Goal: Transaction & Acquisition: Purchase product/service

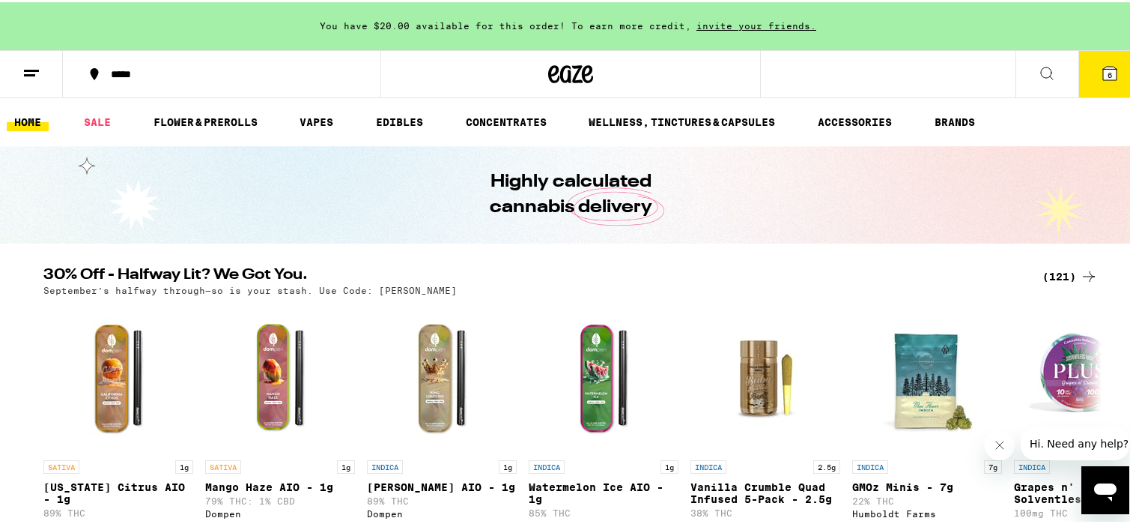
click at [1055, 267] on div "(121)" at bounding box center [1070, 274] width 55 height 18
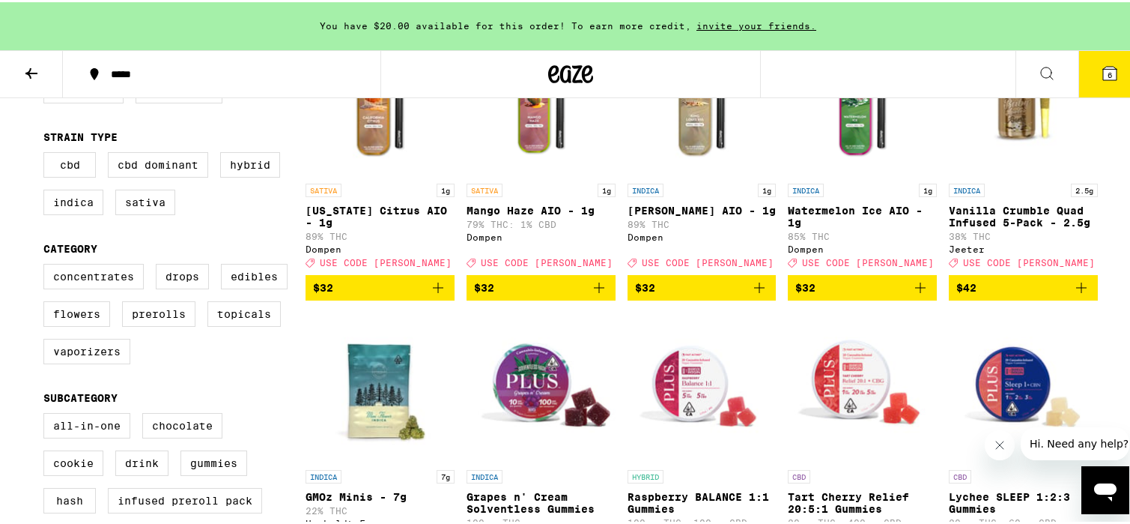
scroll to position [250, 0]
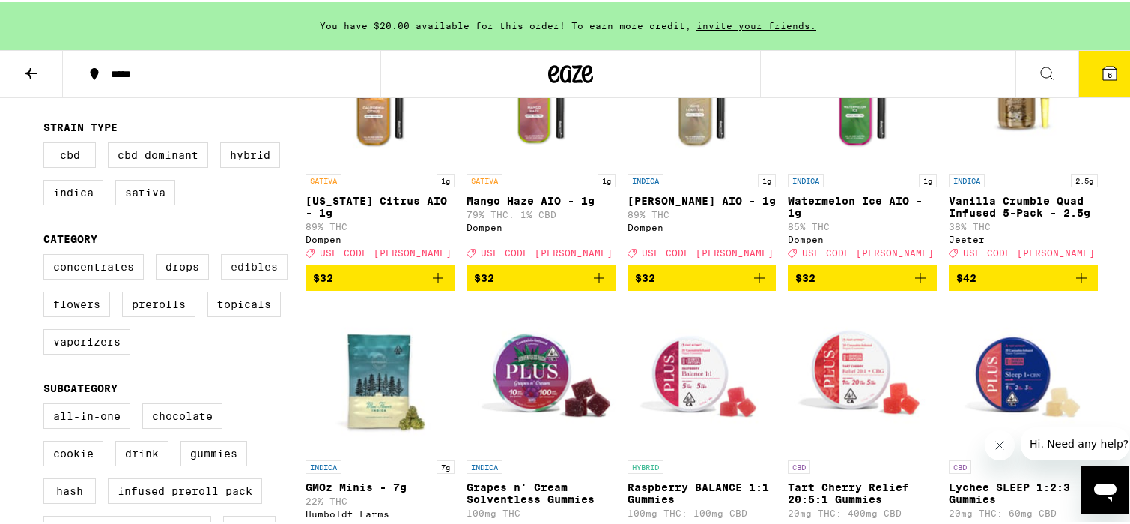
click at [238, 270] on label "Edibles" at bounding box center [254, 264] width 67 height 25
click at [47, 255] on input "Edibles" at bounding box center [46, 254] width 1 height 1
checkbox input "true"
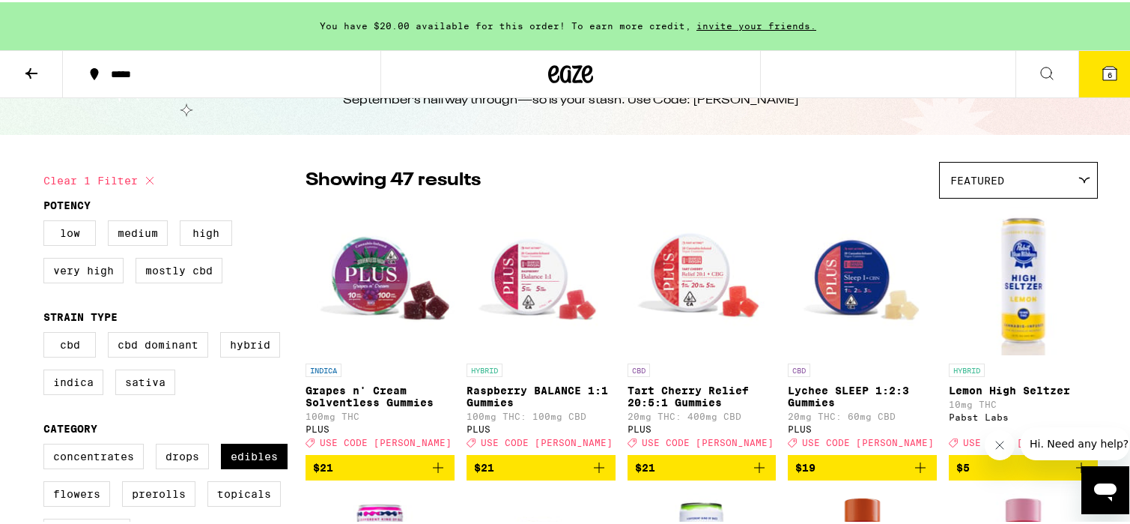
scroll to position [228, 0]
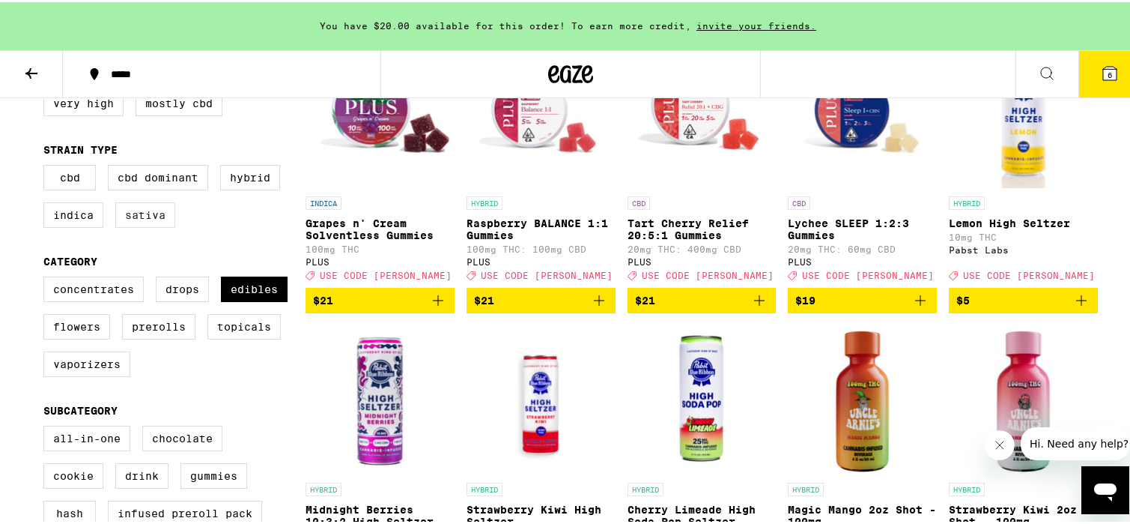
click at [157, 224] on label "Sativa" at bounding box center [145, 212] width 60 height 25
click at [47, 166] on input "Sativa" at bounding box center [46, 165] width 1 height 1
checkbox input "true"
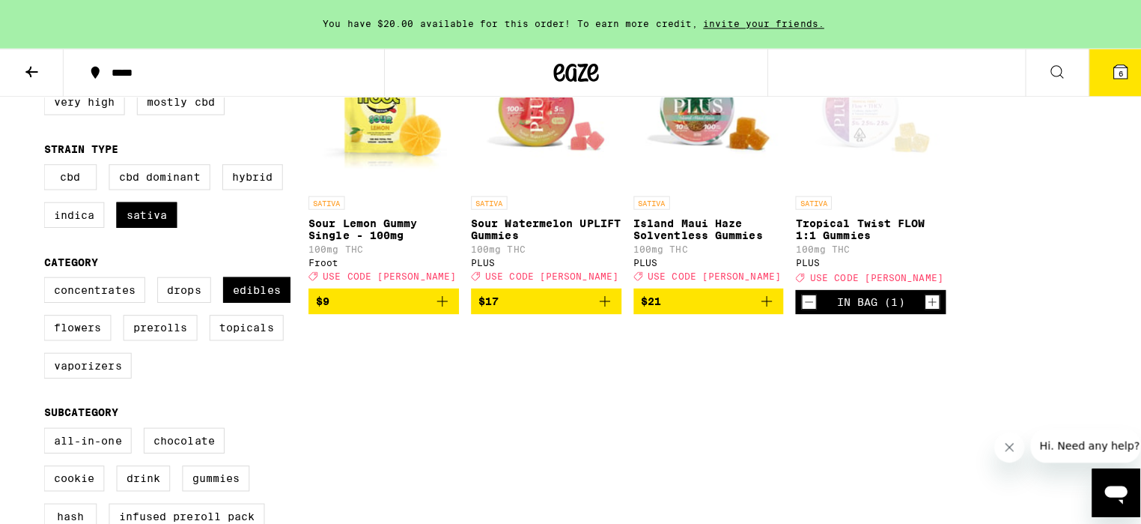
scroll to position [80, 0]
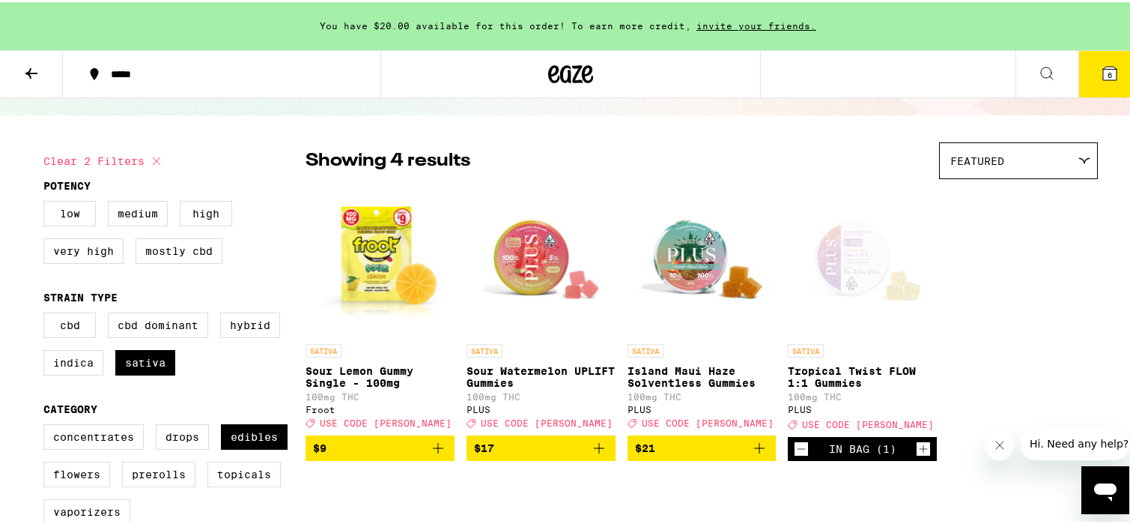
click at [519, 284] on img "Open page for Sour Watermelon UPLIFT Gummies from PLUS" at bounding box center [541, 259] width 149 height 150
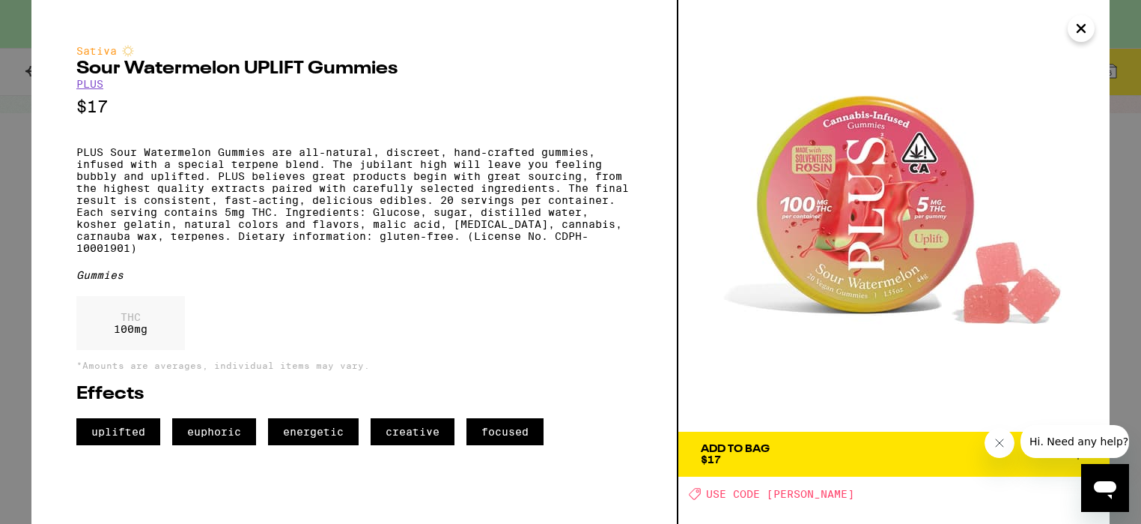
click at [1080, 31] on icon "Close" at bounding box center [1082, 28] width 18 height 22
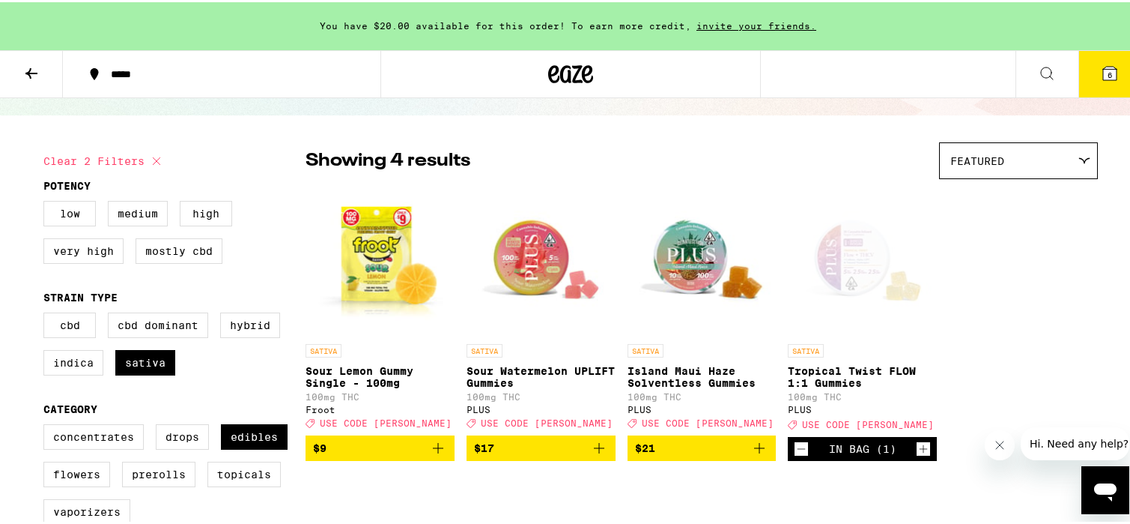
click at [393, 226] on img "Open page for Sour Lemon Gummy Single - 100mg from Froot" at bounding box center [380, 259] width 149 height 150
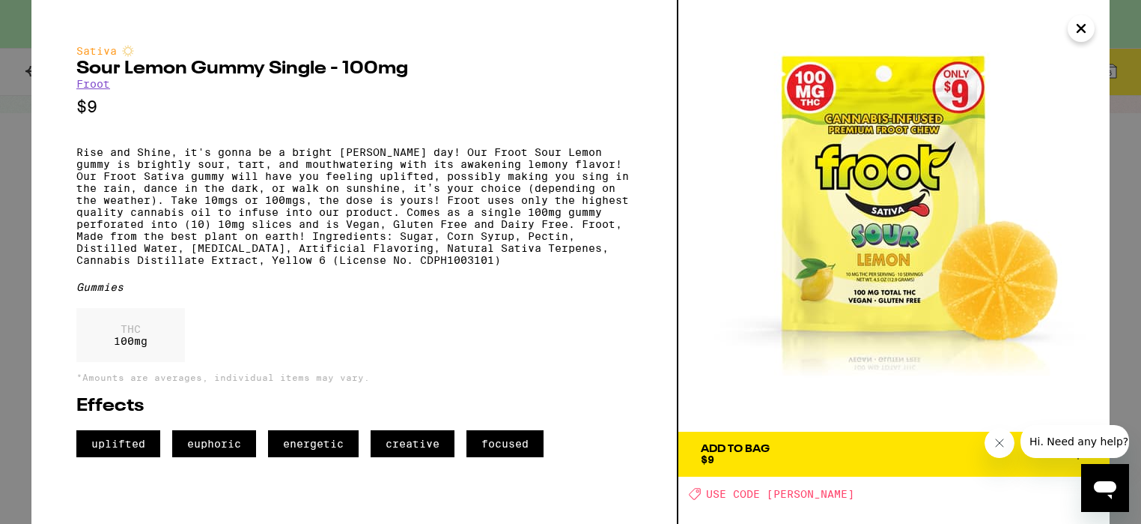
click at [709, 459] on span "$9" at bounding box center [707, 459] width 13 height 12
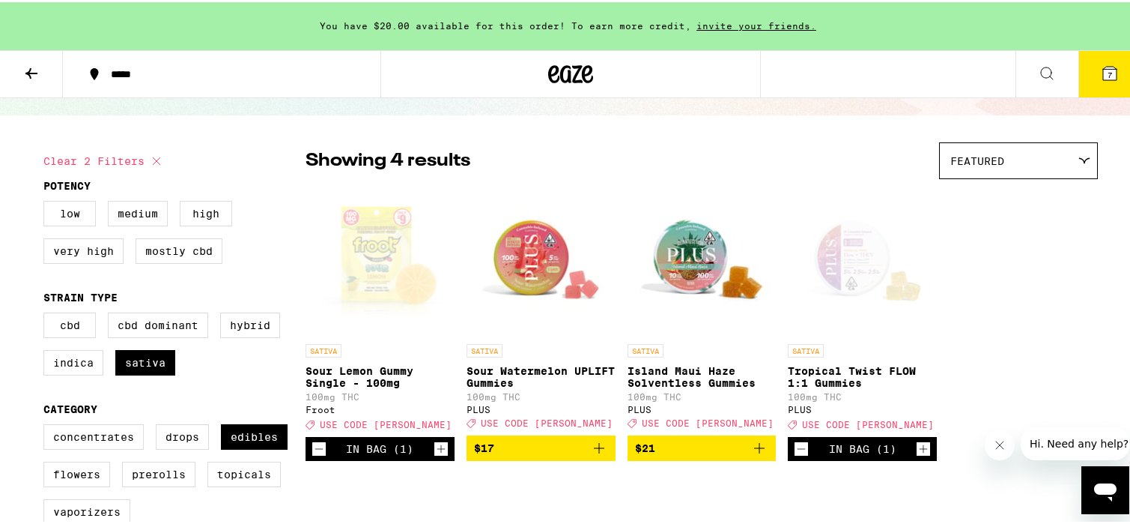
click at [1106, 67] on icon at bounding box center [1110, 71] width 18 height 18
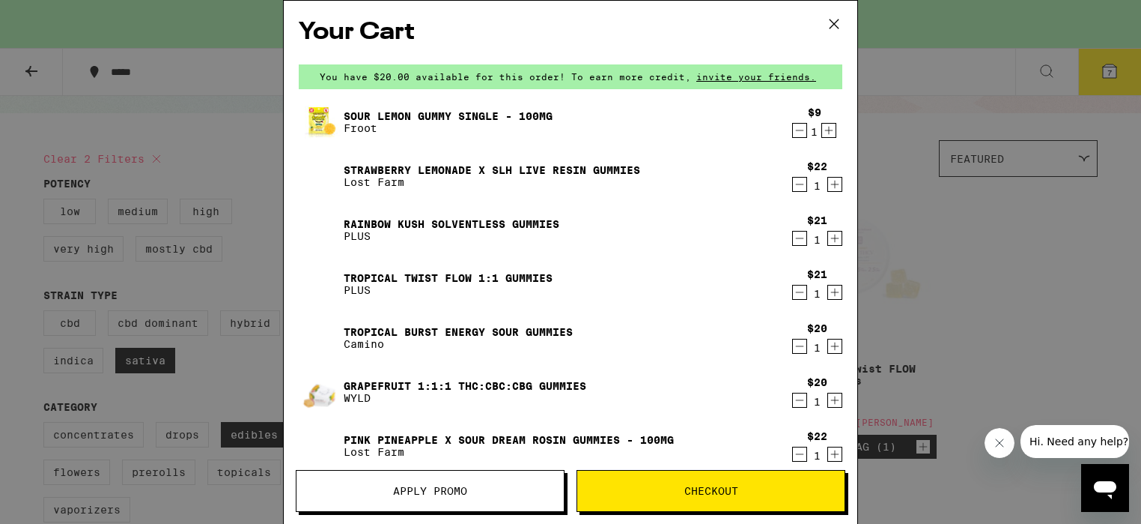
click at [793, 184] on icon "Decrement" at bounding box center [799, 184] width 13 height 18
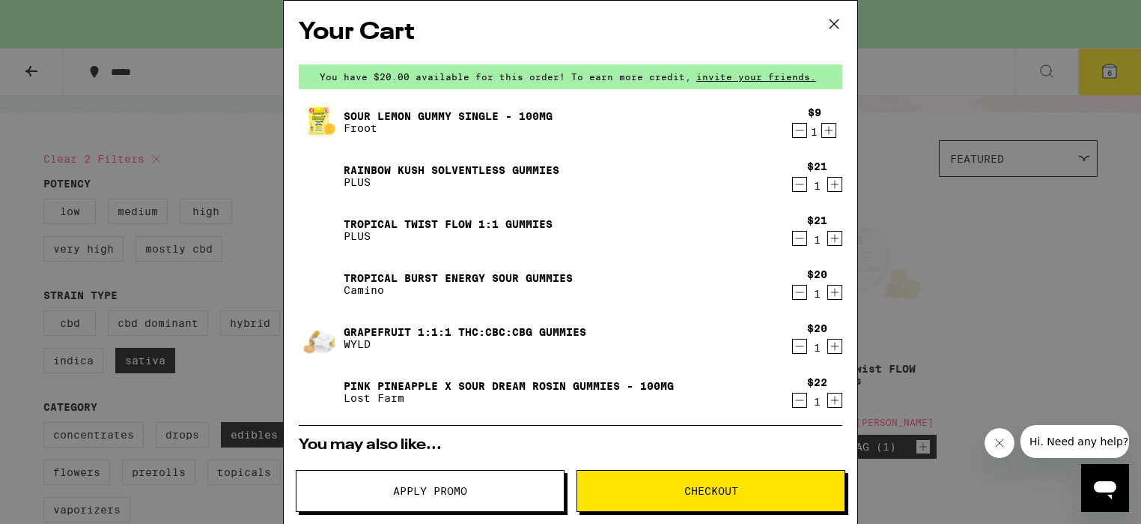
click at [400, 224] on link "Tropical Twist FLOW 1:1 Gummies" at bounding box center [448, 224] width 209 height 12
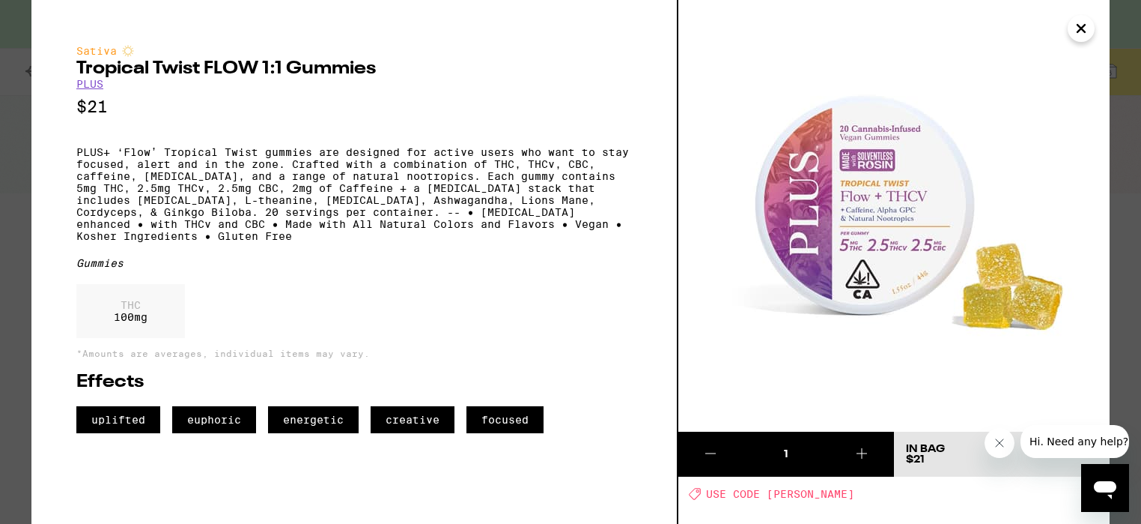
click at [873, 451] on button at bounding box center [862, 453] width 64 height 45
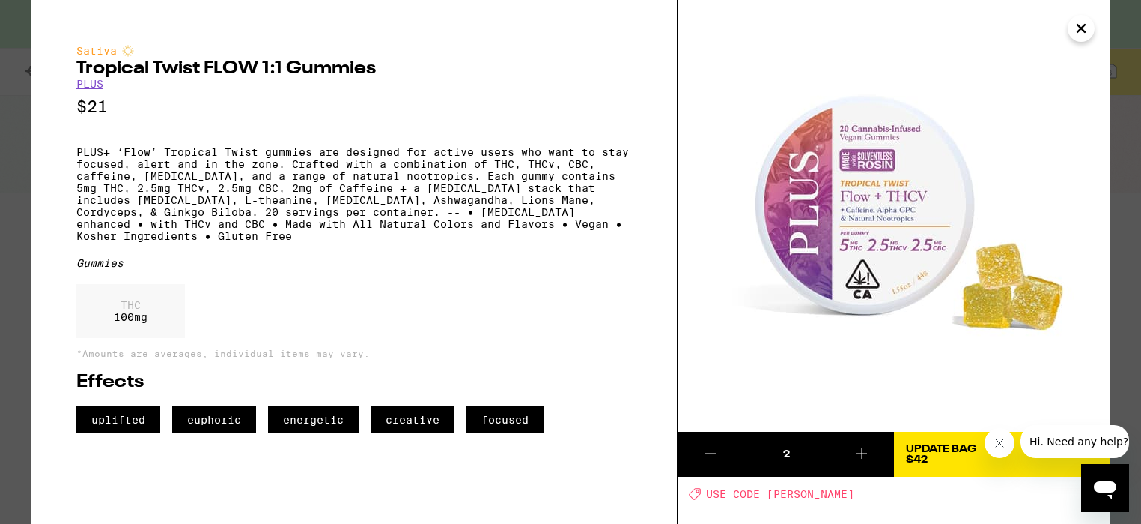
click at [1085, 26] on icon "Close" at bounding box center [1081, 28] width 7 height 7
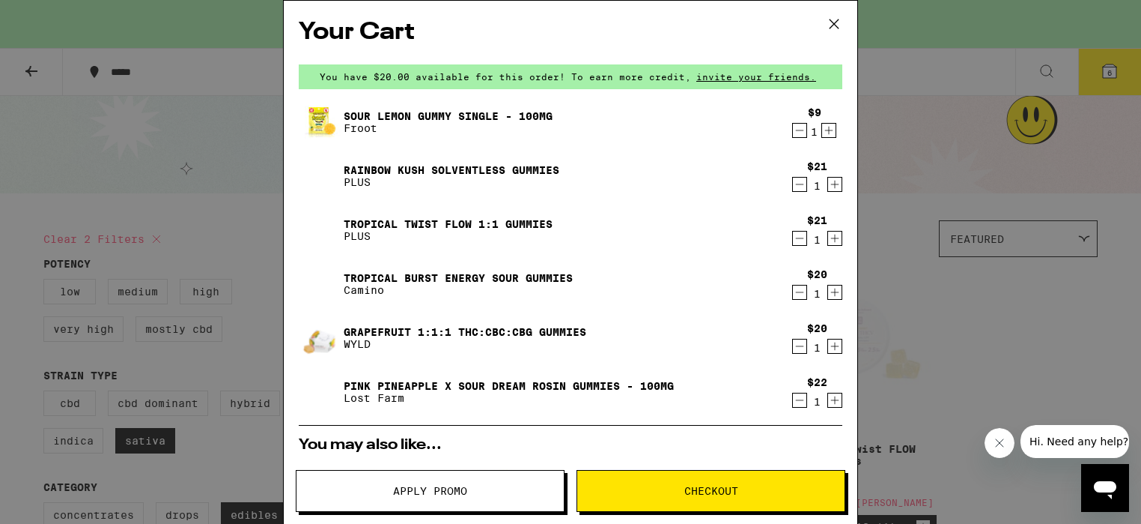
scroll to position [29, 0]
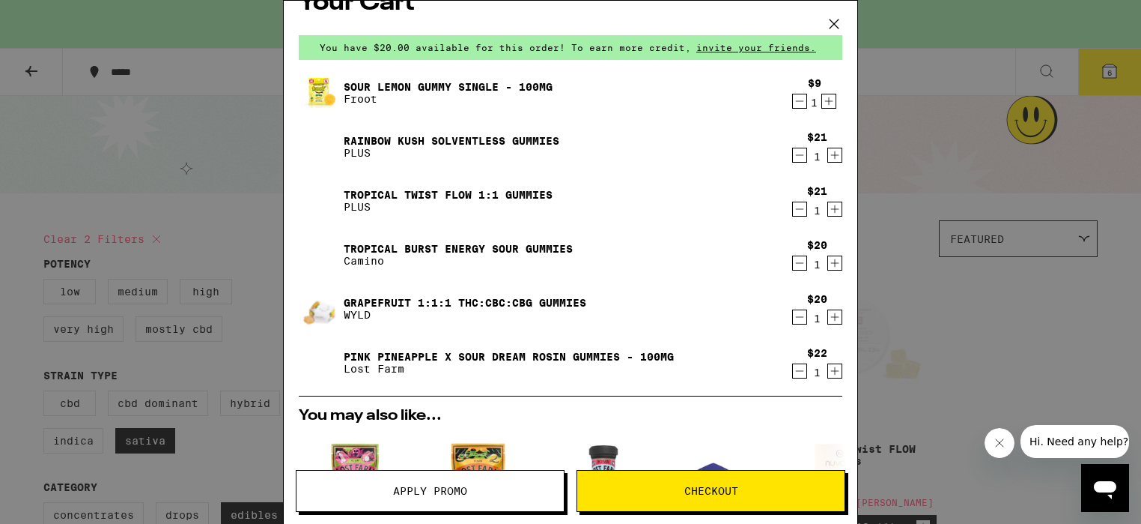
click at [831, 210] on icon "Increment" at bounding box center [835, 209] width 8 height 8
click at [793, 315] on icon "Decrement" at bounding box center [799, 317] width 13 height 18
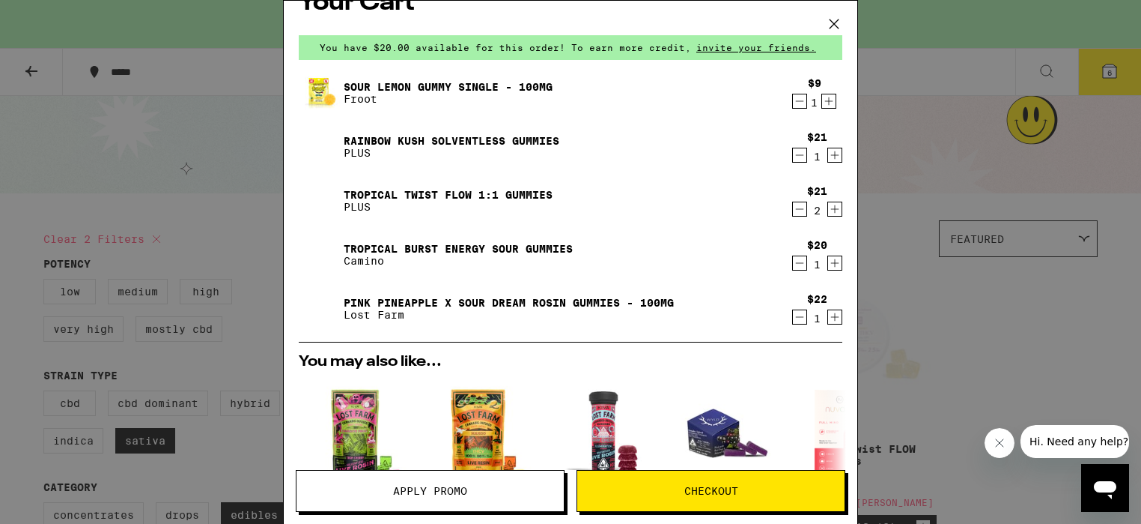
click at [793, 315] on icon "Decrement" at bounding box center [799, 317] width 13 height 18
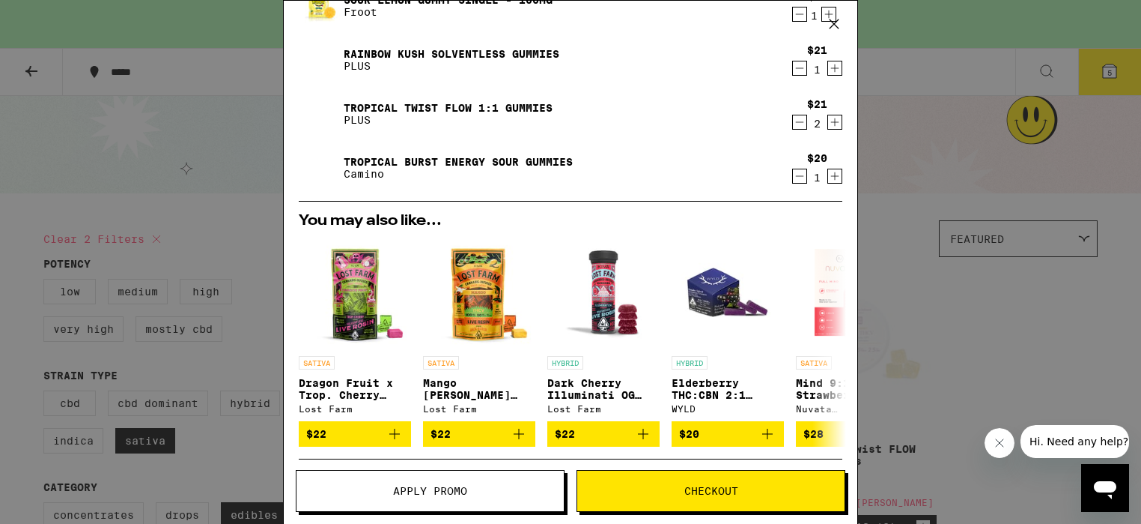
scroll to position [201, 0]
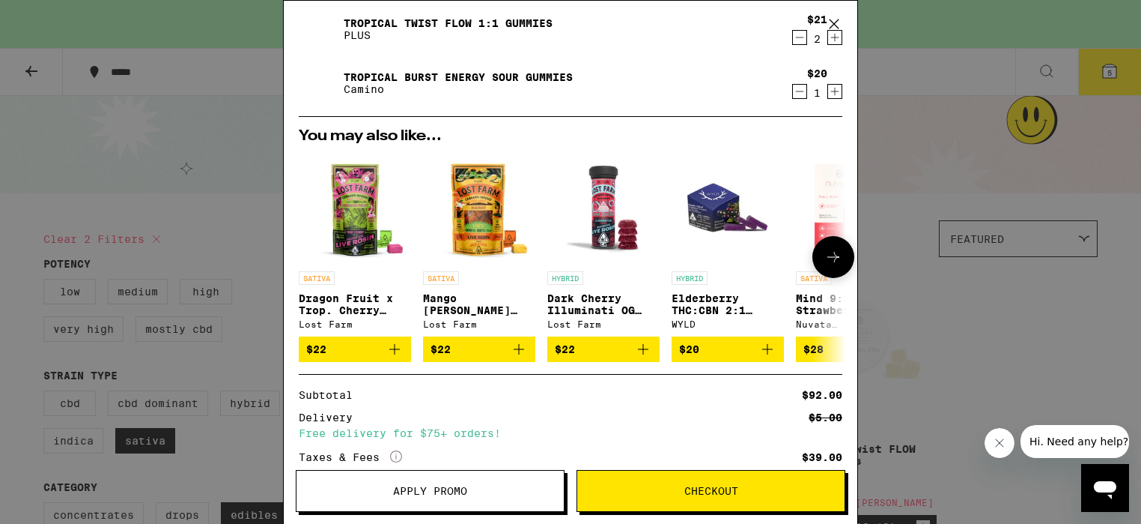
click at [825, 255] on icon at bounding box center [834, 257] width 18 height 18
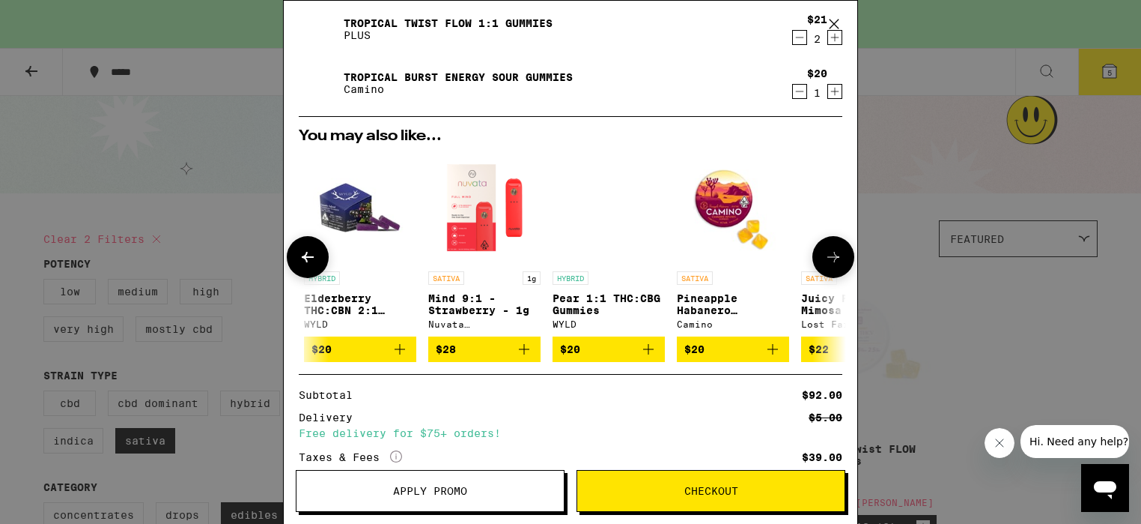
scroll to position [0, 369]
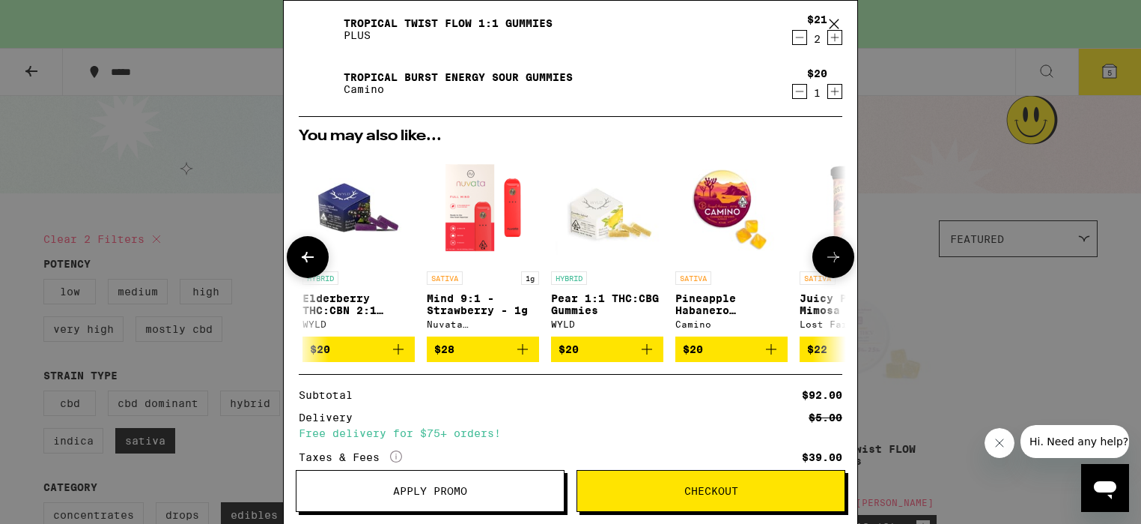
click at [622, 210] on img "Open page for Pear 1:1 THC:CBG Gummies from WYLD" at bounding box center [607, 207] width 112 height 112
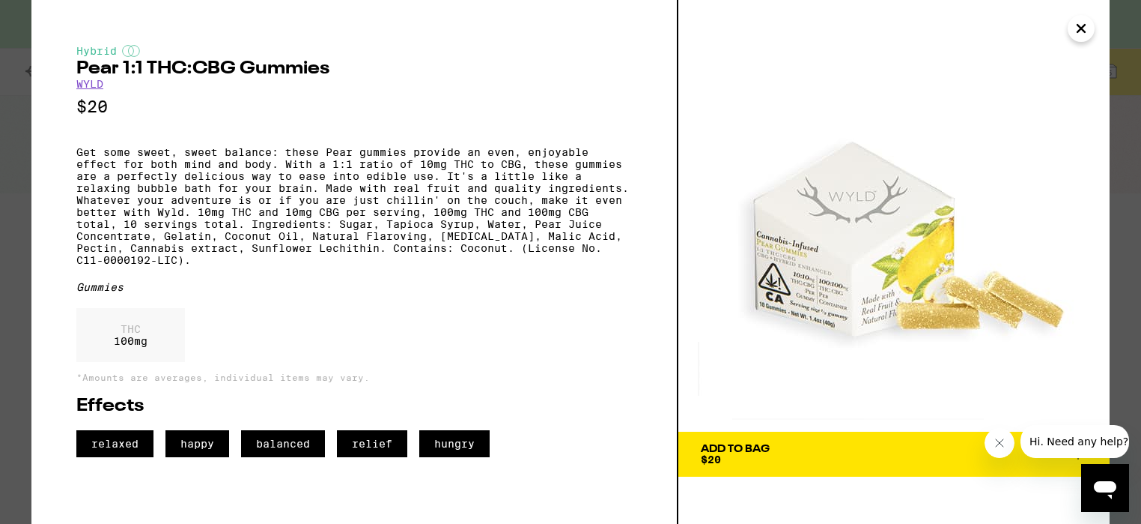
click at [1084, 22] on icon "Close" at bounding box center [1082, 28] width 18 height 22
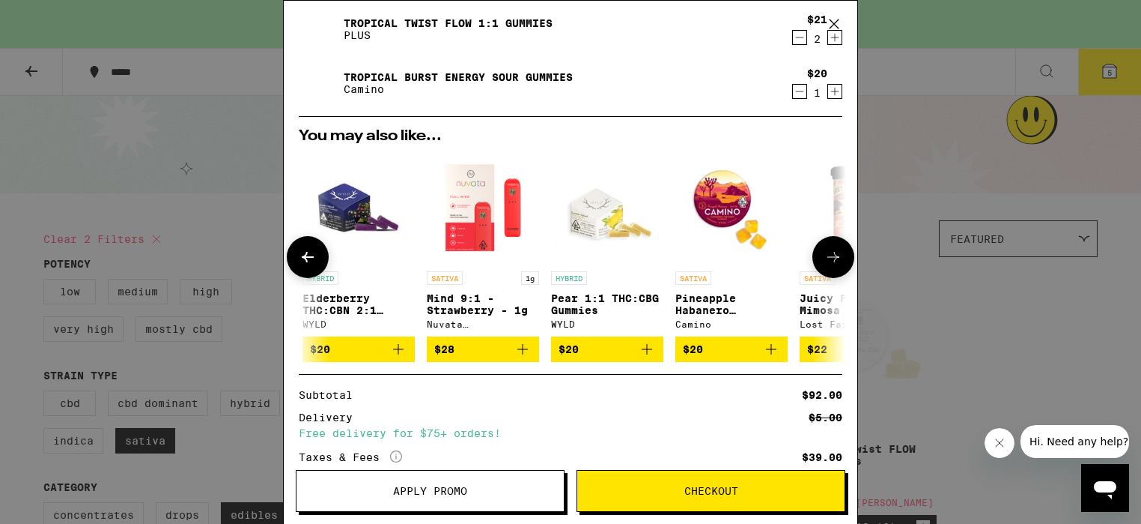
click at [832, 257] on button at bounding box center [834, 257] width 42 height 42
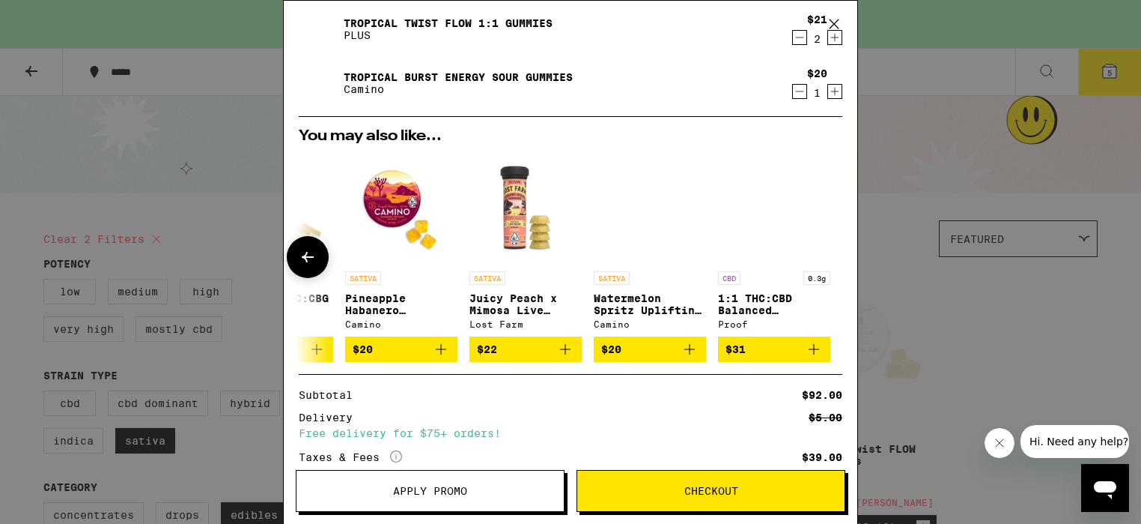
scroll to position [0, 711]
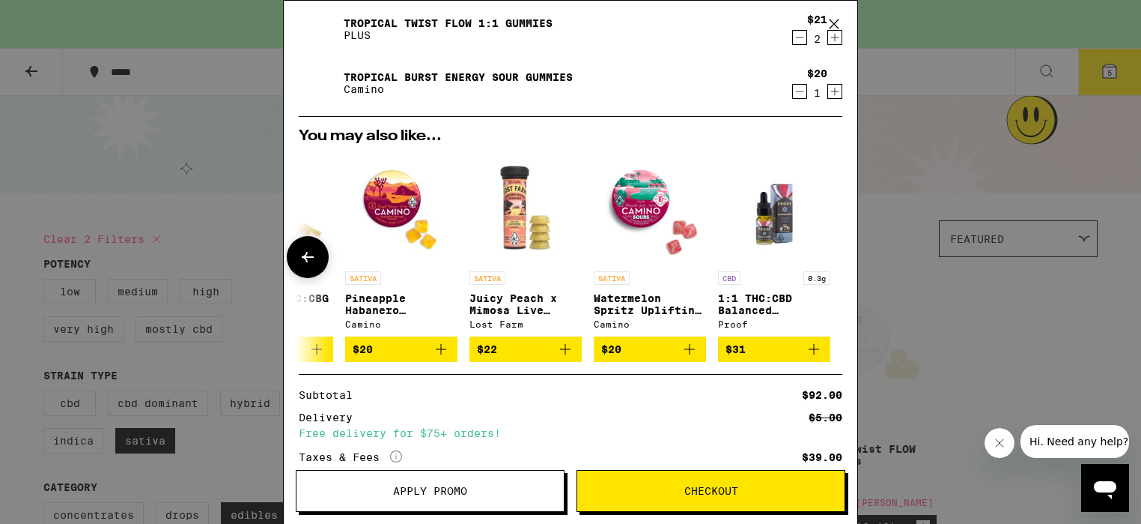
click at [643, 212] on img "Open page for Watermelon Spritz Uplifting Sour Gummies from Camino" at bounding box center [650, 207] width 112 height 112
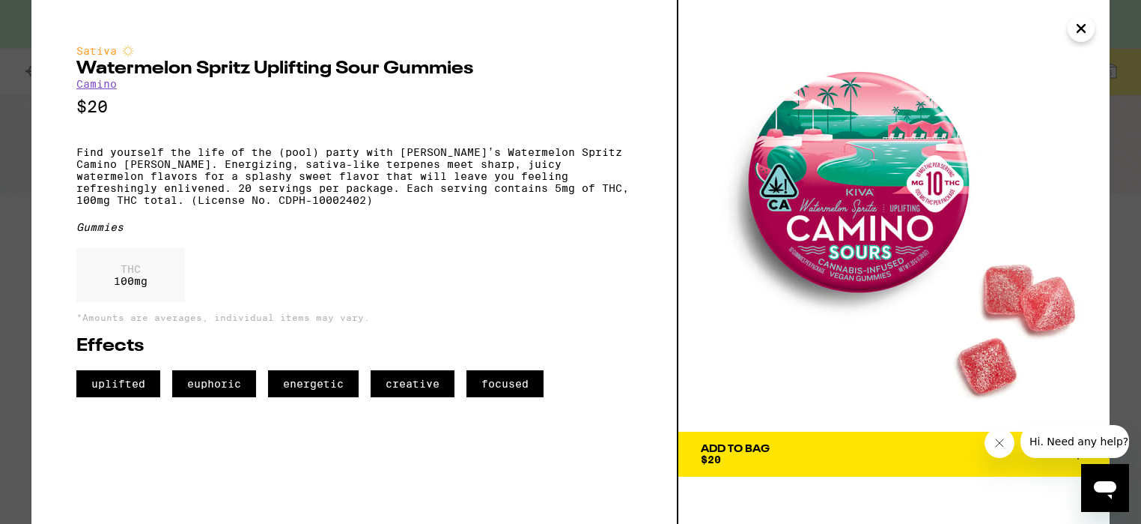
click at [1079, 29] on icon "Close" at bounding box center [1081, 28] width 7 height 7
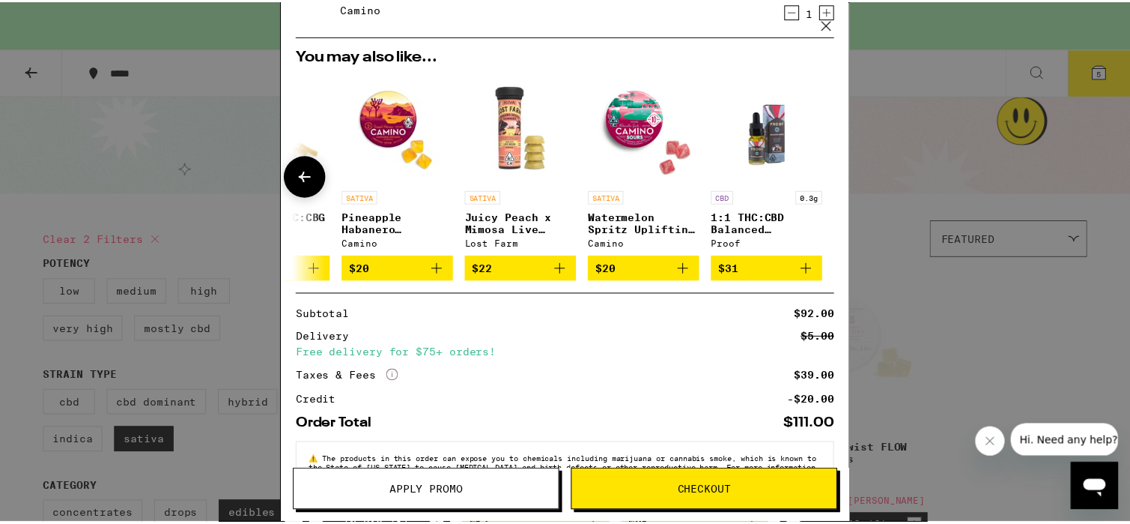
scroll to position [334, 0]
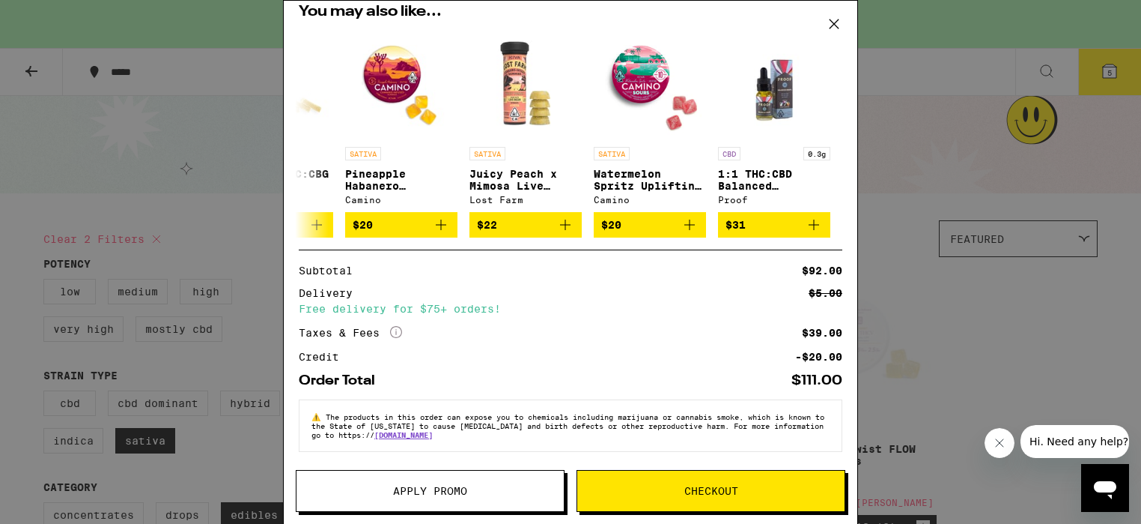
click at [390, 486] on span "Apply Promo" at bounding box center [430, 490] width 267 height 10
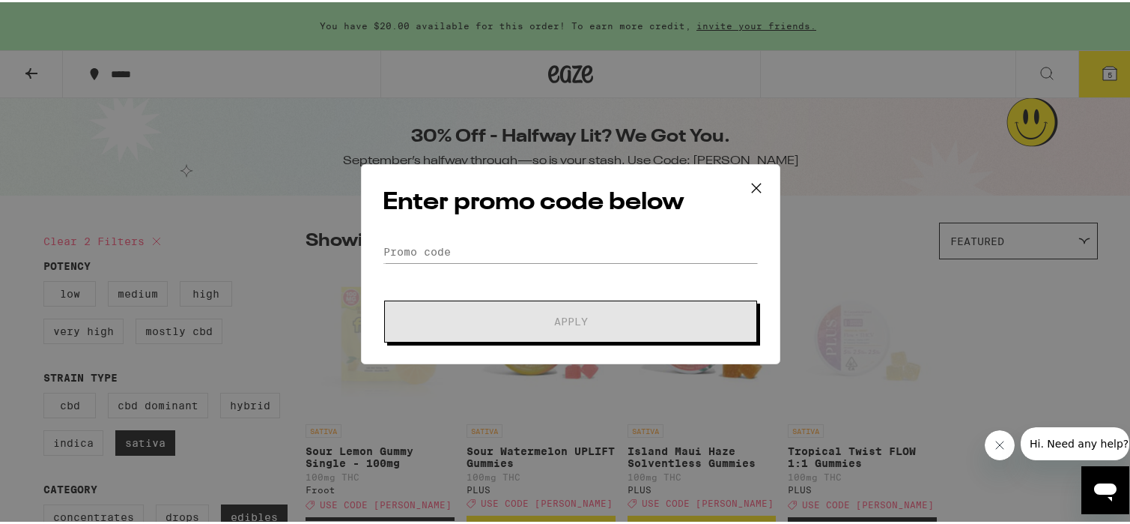
click at [515, 237] on div "Enter promo code below Promo Code Apply" at bounding box center [570, 262] width 419 height 200
click at [509, 242] on input "Promo Code" at bounding box center [571, 249] width 376 height 22
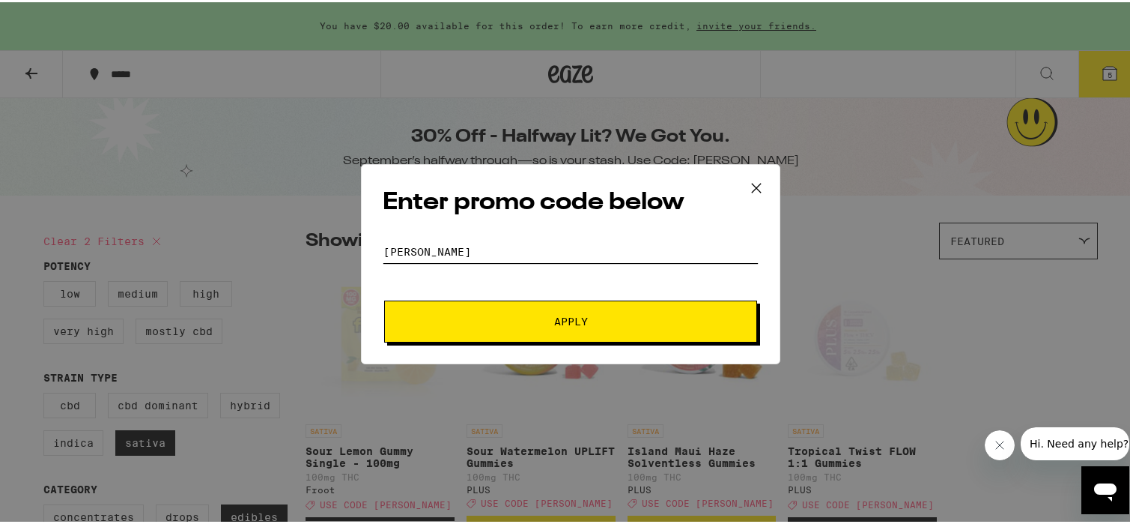
type input "[PERSON_NAME]"
click at [524, 316] on span "Apply" at bounding box center [571, 319] width 270 height 10
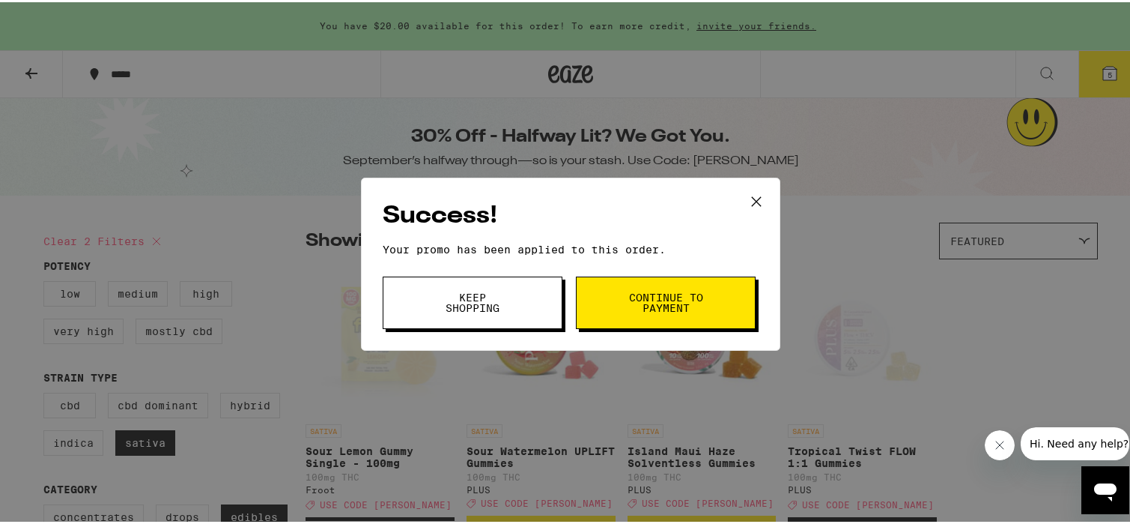
click at [632, 294] on span "Continue to payment" at bounding box center [666, 300] width 76 height 21
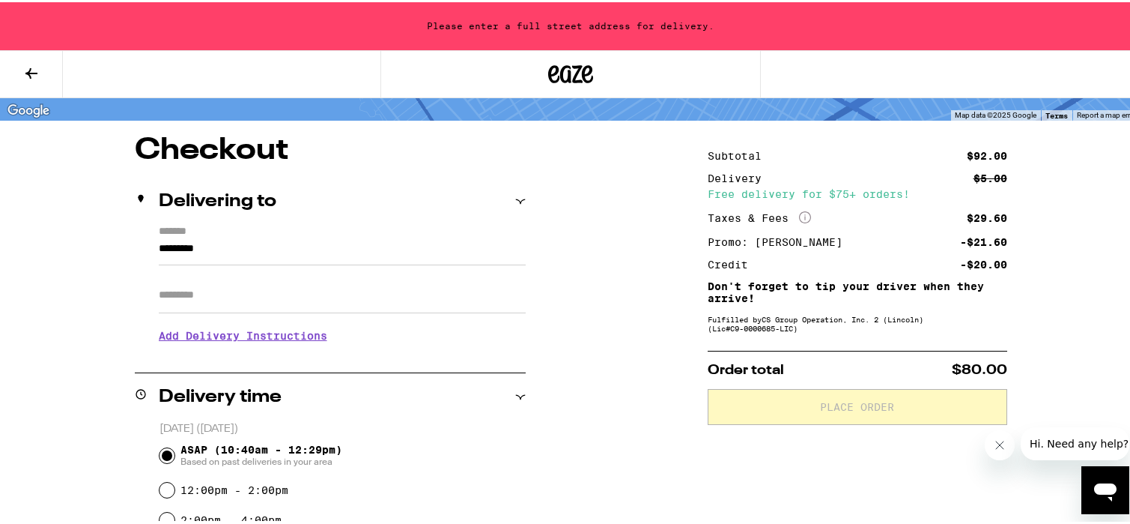
scroll to position [76, 0]
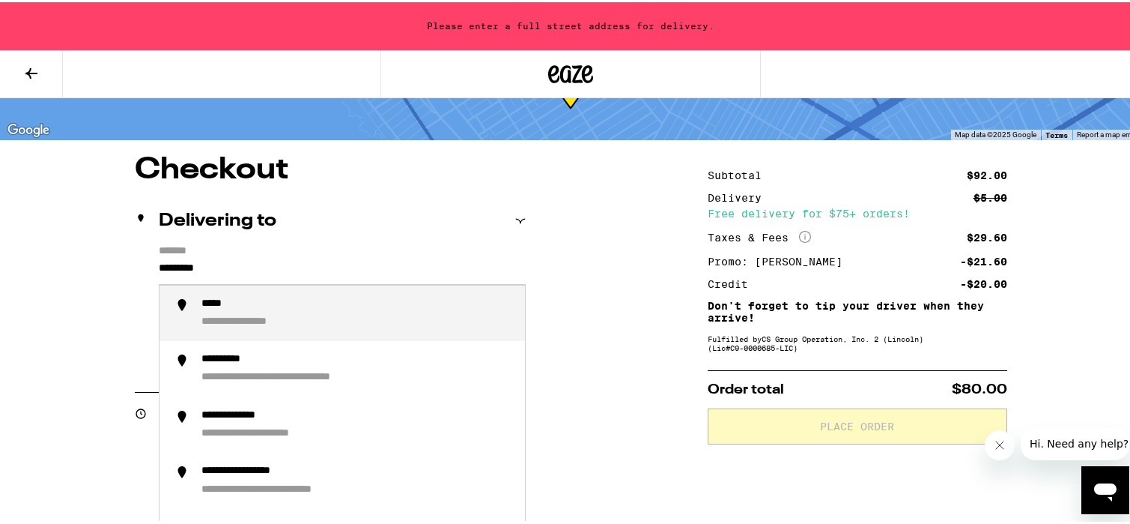
drag, startPoint x: 246, startPoint y: 270, endPoint x: 136, endPoint y: 267, distance: 110.9
click at [136, 267] on div "**********" at bounding box center [330, 308] width 391 height 130
click at [303, 309] on div "**********" at bounding box center [265, 302] width 129 height 14
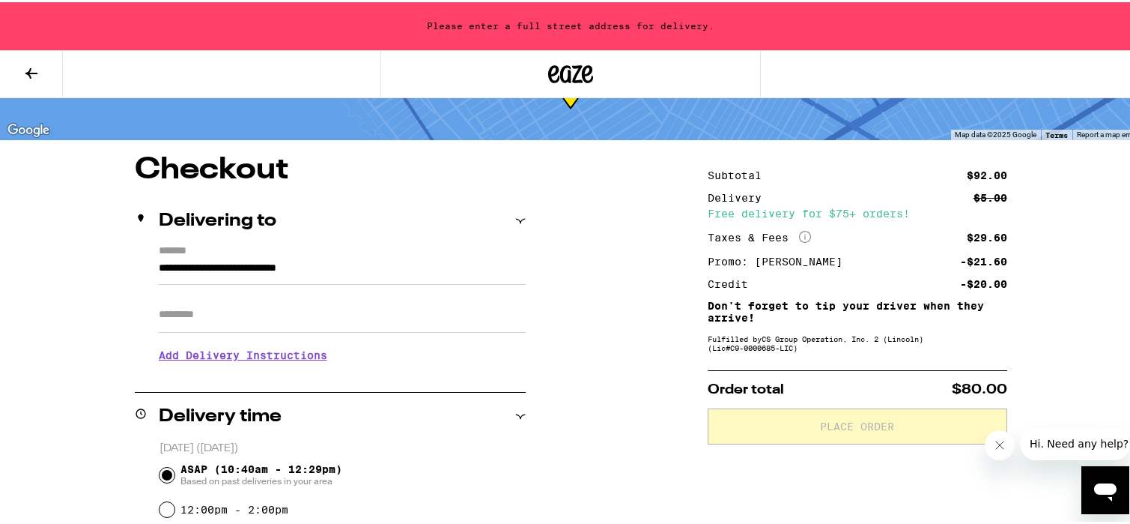
type input "**********"
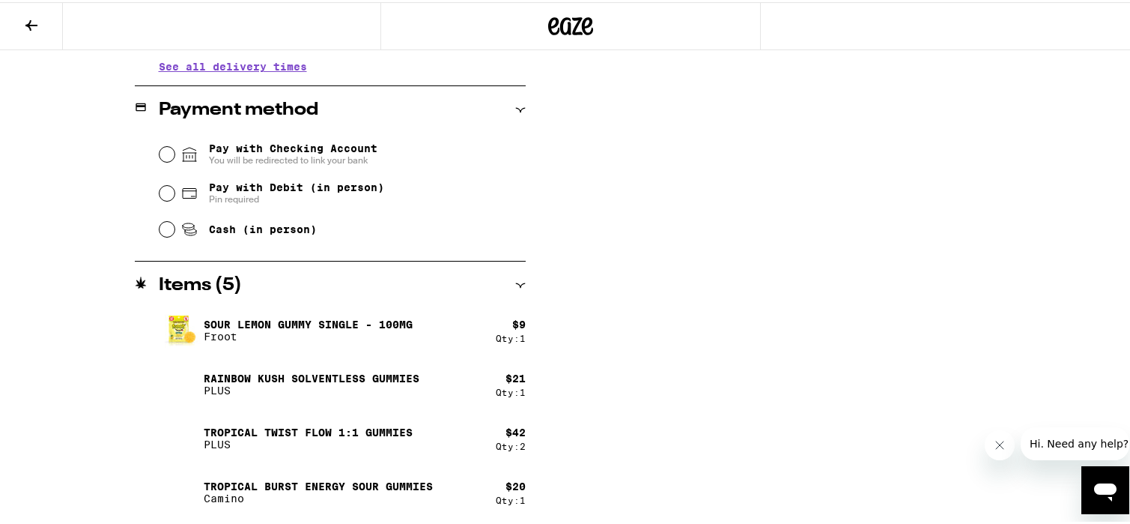
scroll to position [358, 0]
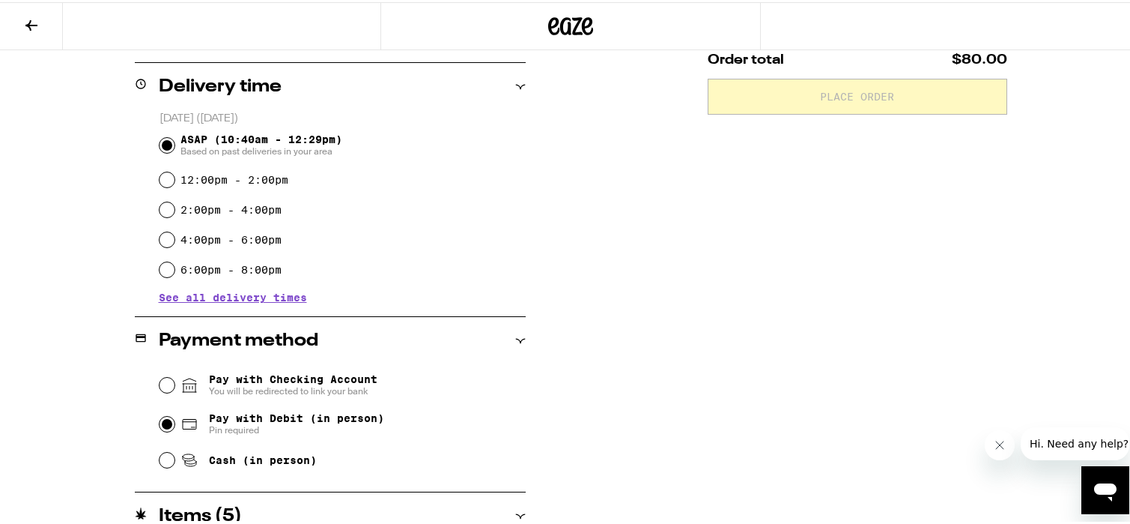
click at [164, 423] on input "Pay with Debit (in person) Pin required" at bounding box center [167, 421] width 15 height 15
radio input "true"
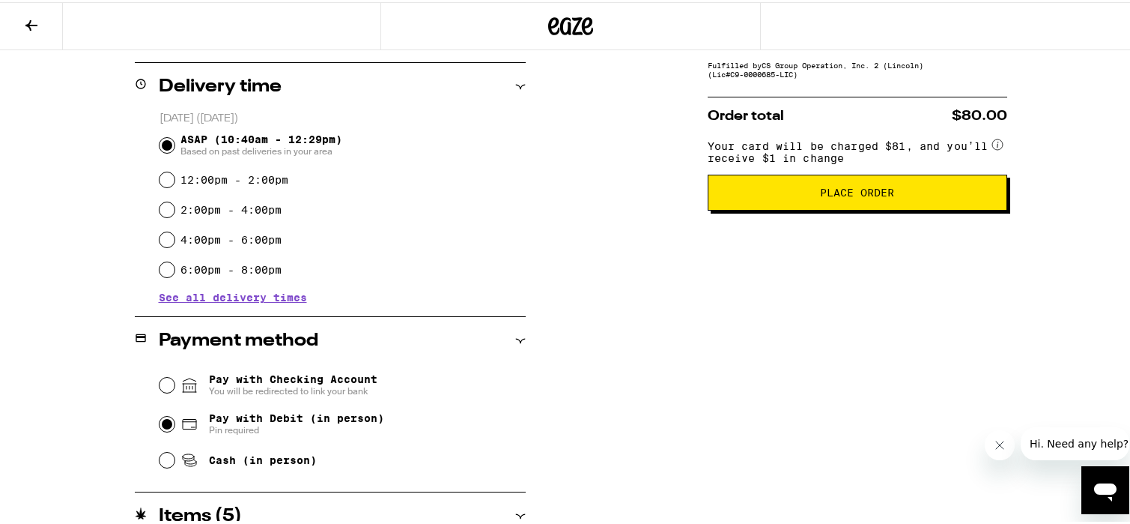
click at [779, 195] on span "Place Order" at bounding box center [858, 190] width 274 height 10
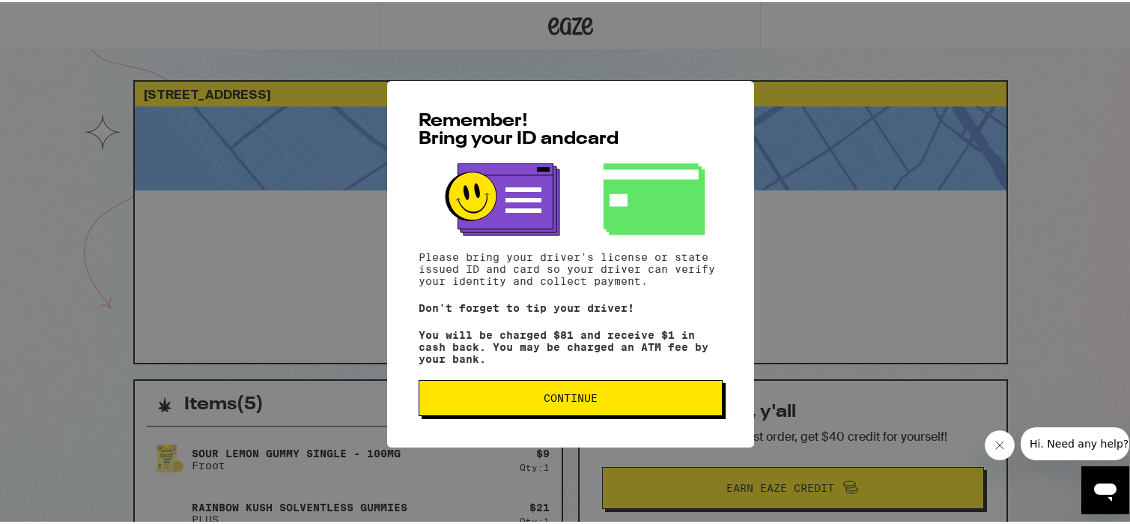
click at [614, 401] on span "Continue" at bounding box center [570, 395] width 279 height 10
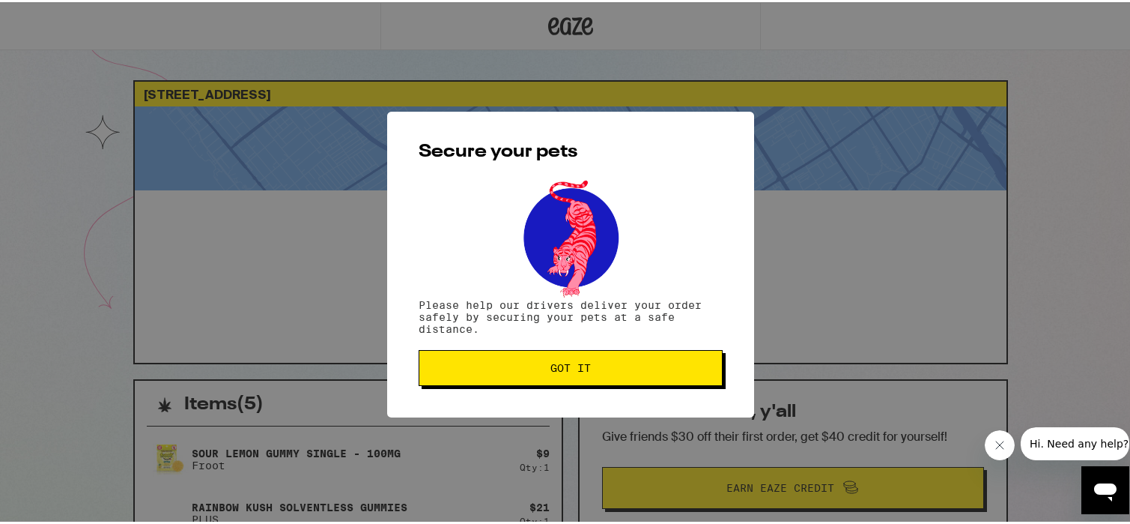
click at [577, 376] on button "Got it" at bounding box center [571, 366] width 304 height 36
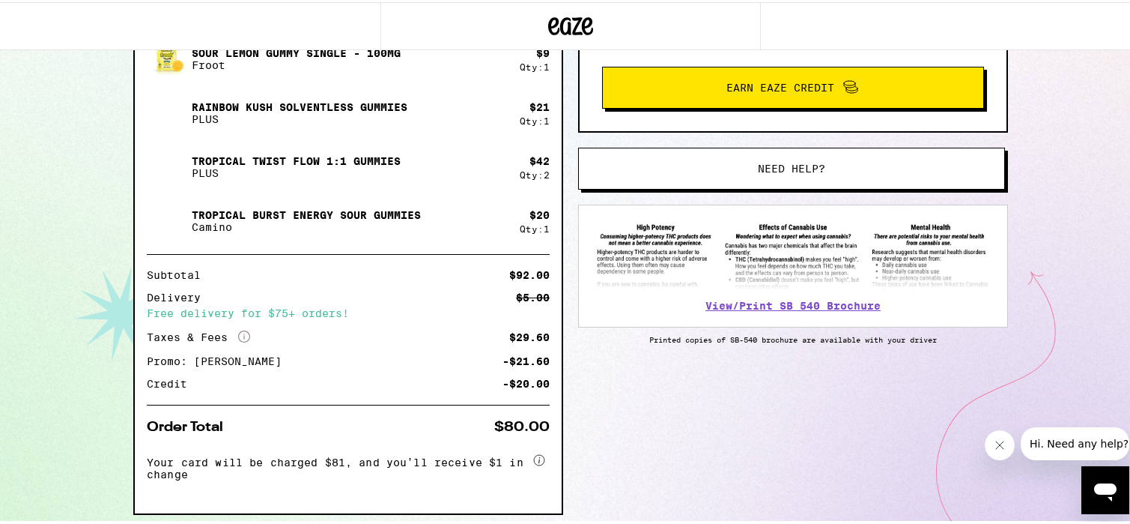
scroll to position [291, 0]
